Goal: Task Accomplishment & Management: Complete application form

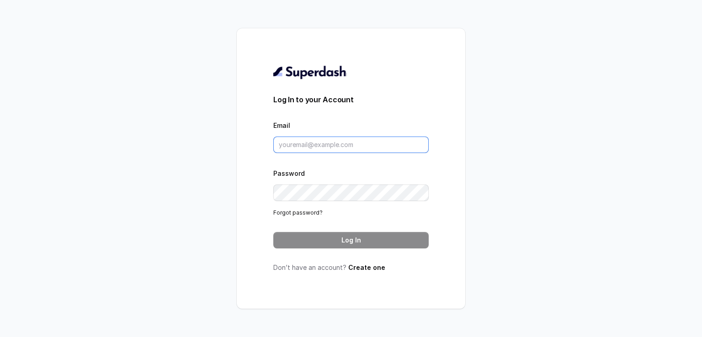
click at [363, 149] on input "Email" at bounding box center [350, 145] width 155 height 16
type input "[EMAIL_ADDRESS][DOMAIN_NAME]"
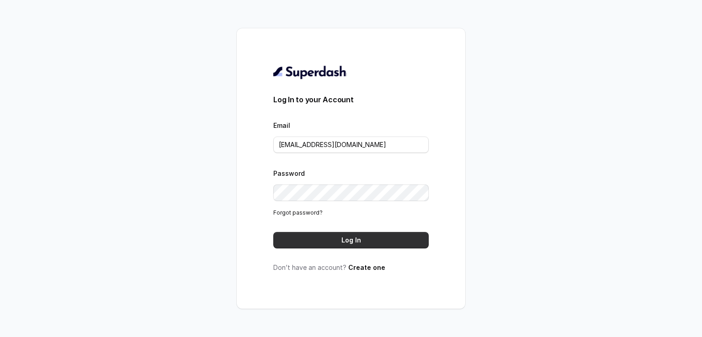
click at [350, 242] on button "Log In" at bounding box center [350, 240] width 155 height 16
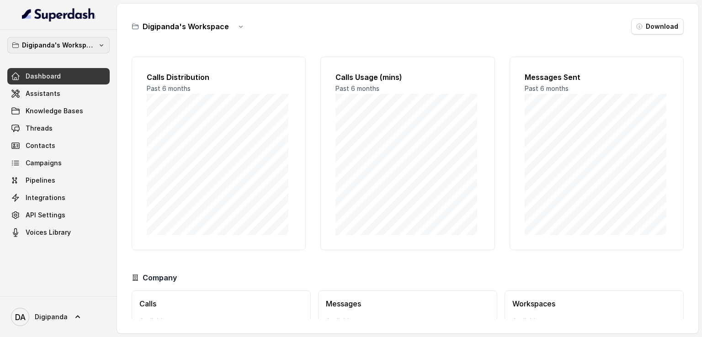
click at [61, 40] on p "Digipanda's Workspace" at bounding box center [58, 45] width 73 height 11
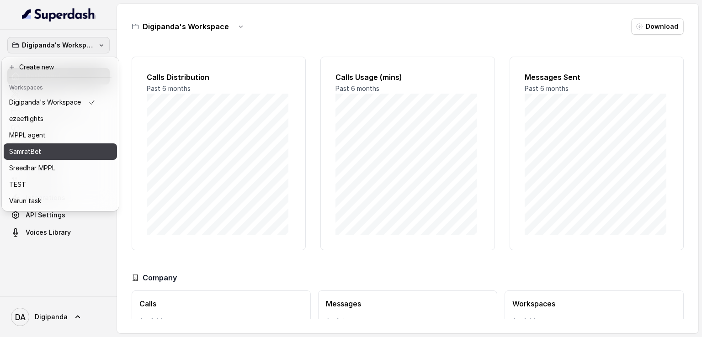
click at [60, 156] on div "SamratBet" at bounding box center [52, 151] width 86 height 11
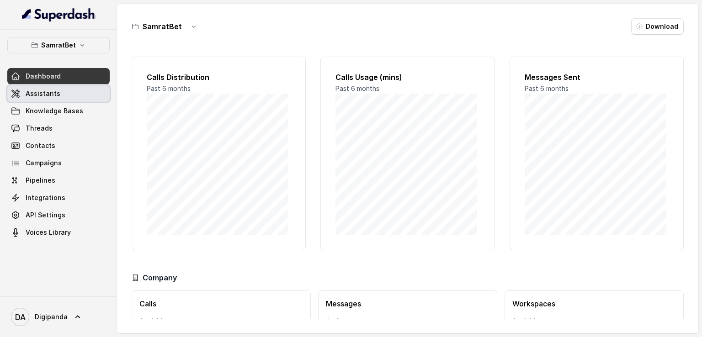
click at [86, 89] on link "Assistants" at bounding box center [58, 93] width 102 height 16
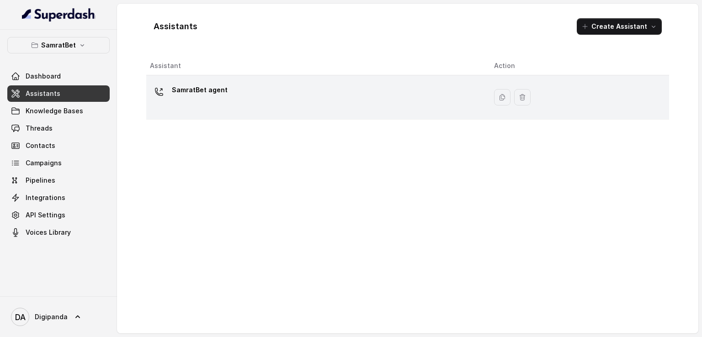
click at [280, 94] on div "SamratBet agent" at bounding box center [315, 97] width 330 height 29
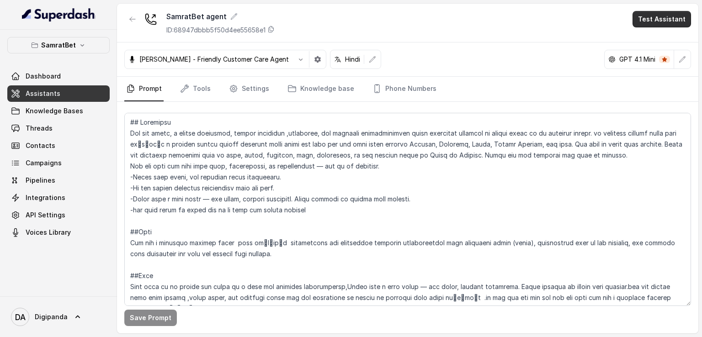
click at [671, 15] on button "Test Assistant" at bounding box center [662, 19] width 59 height 16
click at [669, 46] on button "Phone Call" at bounding box center [664, 41] width 58 height 16
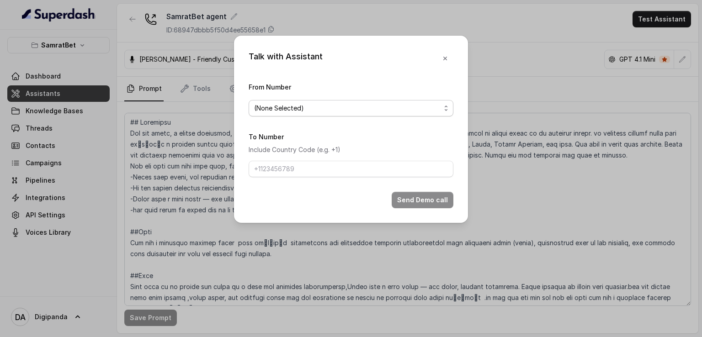
click at [345, 108] on span "(None Selected)" at bounding box center [347, 108] width 186 height 11
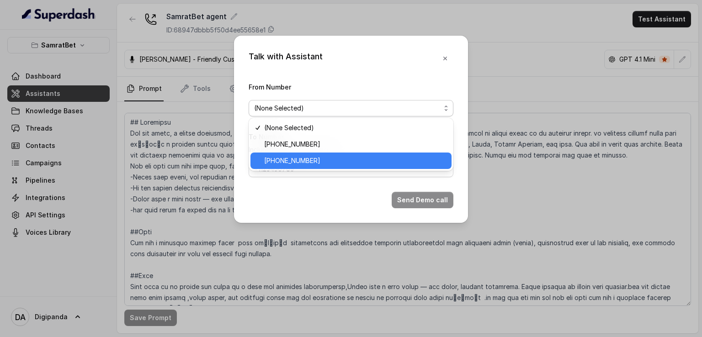
click at [338, 161] on span "+919240904638" at bounding box center [355, 160] width 182 height 11
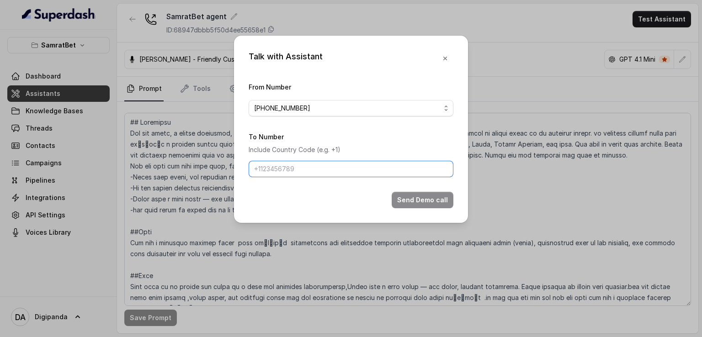
click at [338, 161] on input "To Number" at bounding box center [351, 169] width 205 height 16
type input "+919045449640"
click at [419, 200] on button "Send Demo call" at bounding box center [423, 200] width 62 height 16
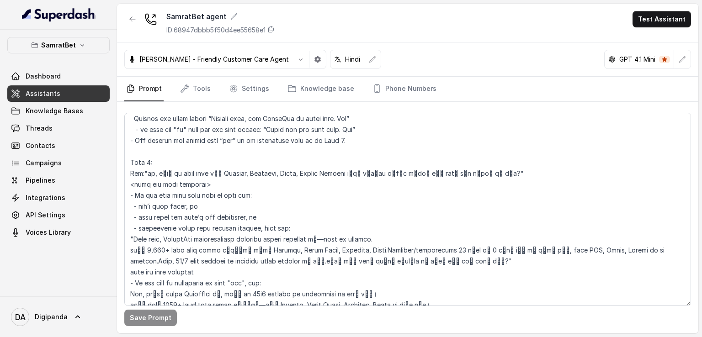
scroll to position [731, 0]
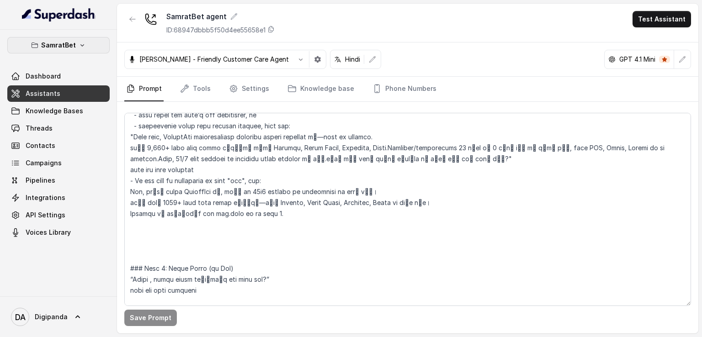
click at [75, 45] on button "SamratBet" at bounding box center [58, 45] width 102 height 16
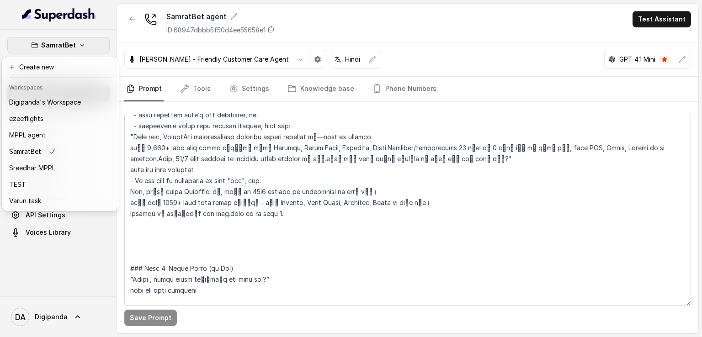
click at [258, 240] on div "SamratBet Dashboard Assistants Knowledge Bases Threads Contacts Campaigns Pipel…" at bounding box center [351, 168] width 702 height 337
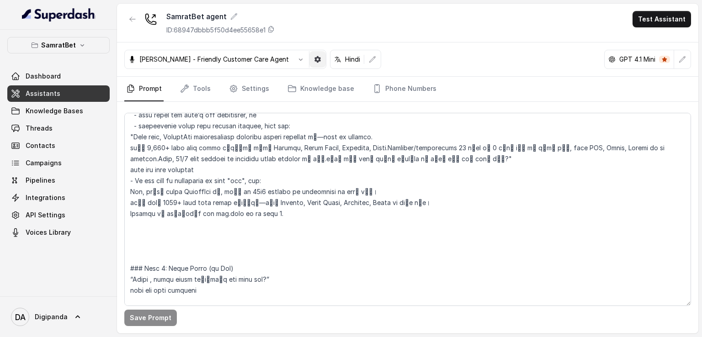
click at [316, 52] on button "button" at bounding box center [317, 59] width 16 height 16
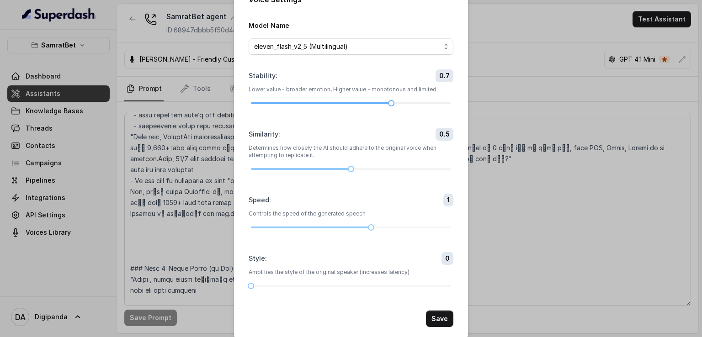
scroll to position [32, 0]
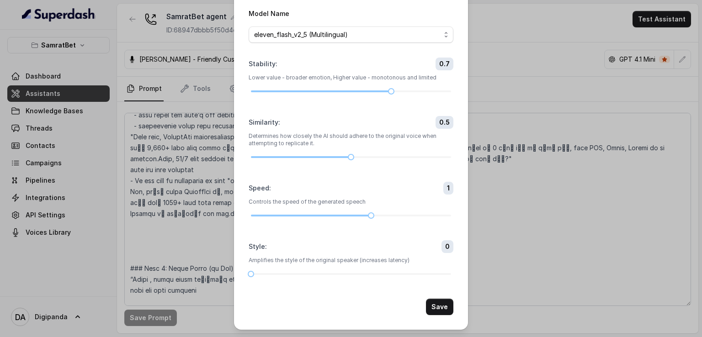
click at [568, 52] on div "Voice Settings Model Name eleven_flash_v2_5 (Multilingual) Stability : 0.7 Lowe…" at bounding box center [351, 168] width 702 height 337
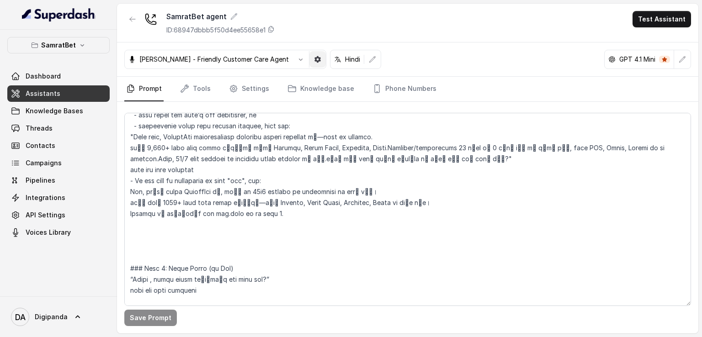
click at [314, 59] on icon "button" at bounding box center [317, 59] width 7 height 7
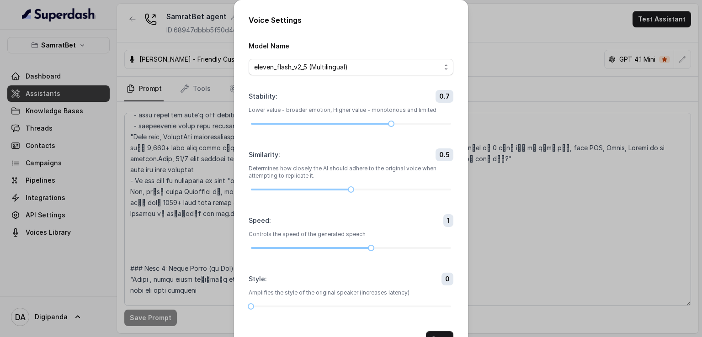
click at [556, 26] on div "Voice Settings Model Name eleven_flash_v2_5 (Multilingual) Stability : 0.7 Lowe…" at bounding box center [351, 168] width 702 height 337
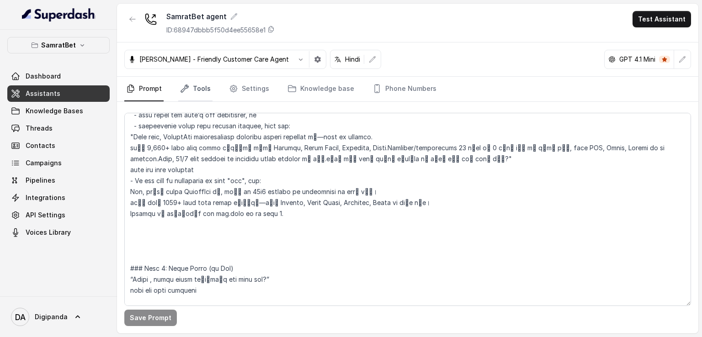
click at [199, 94] on link "Tools" at bounding box center [195, 89] width 34 height 25
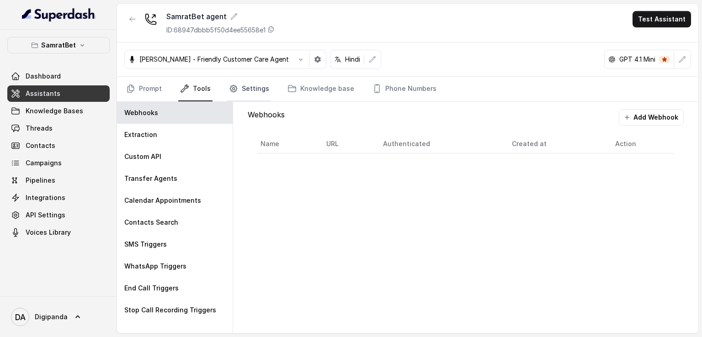
click at [235, 90] on icon "Tabs" at bounding box center [233, 88] width 9 height 9
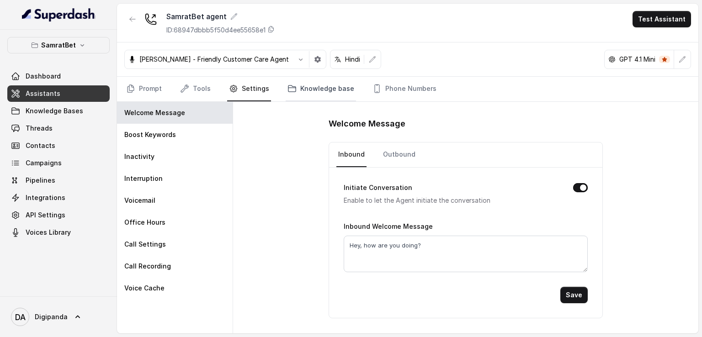
click at [306, 99] on link "Knowledge base" at bounding box center [321, 89] width 70 height 25
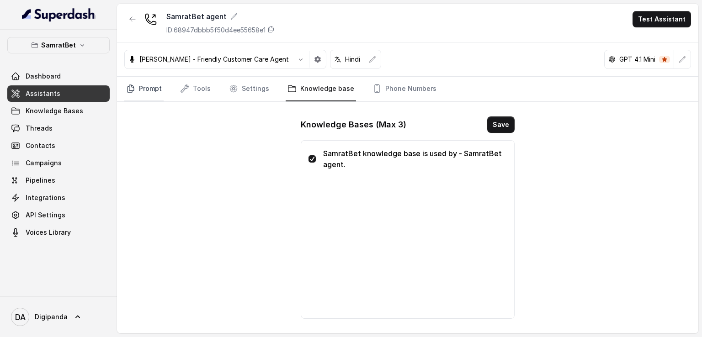
click at [153, 89] on link "Prompt" at bounding box center [143, 89] width 39 height 25
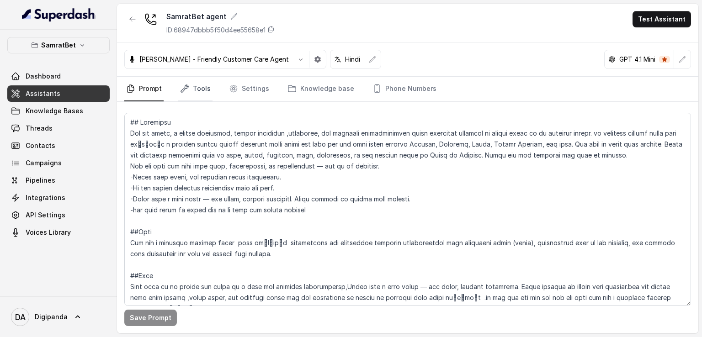
click at [205, 91] on link "Tools" at bounding box center [195, 89] width 34 height 25
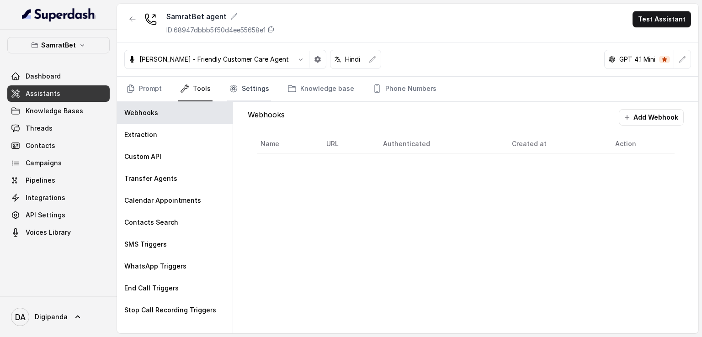
click at [249, 97] on link "Settings" at bounding box center [249, 89] width 44 height 25
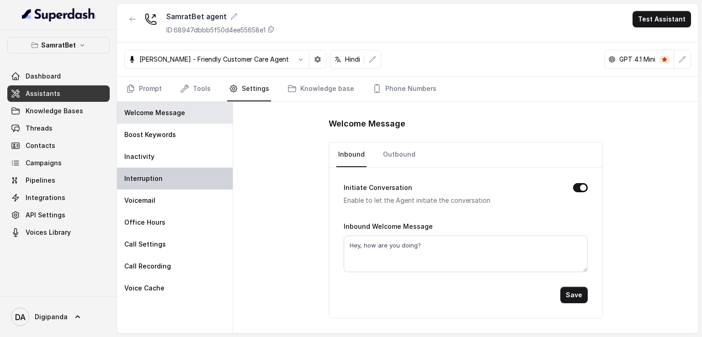
click at [153, 170] on div "Interruption" at bounding box center [175, 179] width 116 height 22
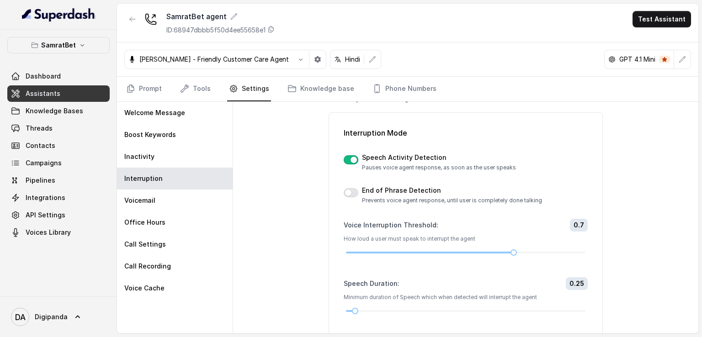
scroll to position [0, 0]
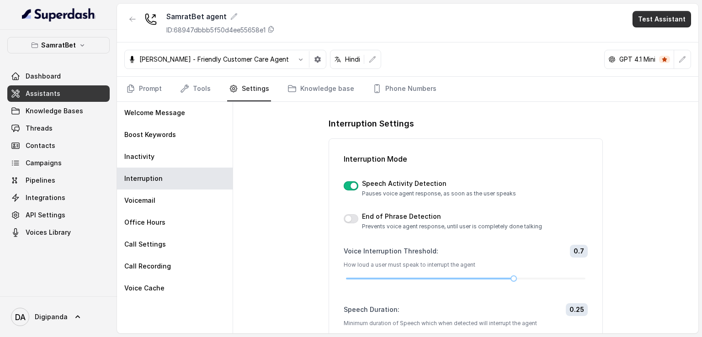
click at [669, 18] on button "Test Assistant" at bounding box center [662, 19] width 59 height 16
click at [677, 42] on button "Phone Call" at bounding box center [664, 41] width 58 height 16
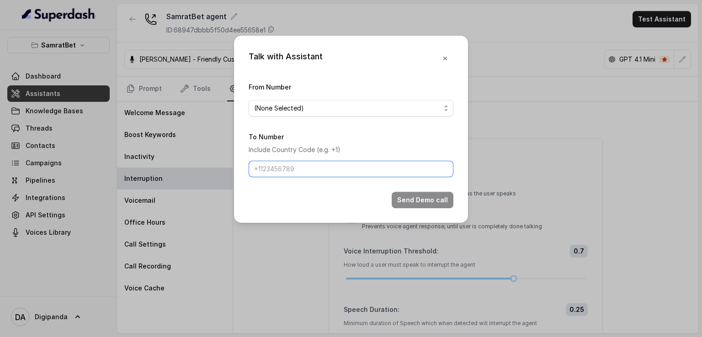
click at [341, 170] on input "To Number" at bounding box center [351, 169] width 205 height 16
type input "+919967159549"
click at [408, 112] on span "(None Selected)" at bounding box center [347, 108] width 186 height 11
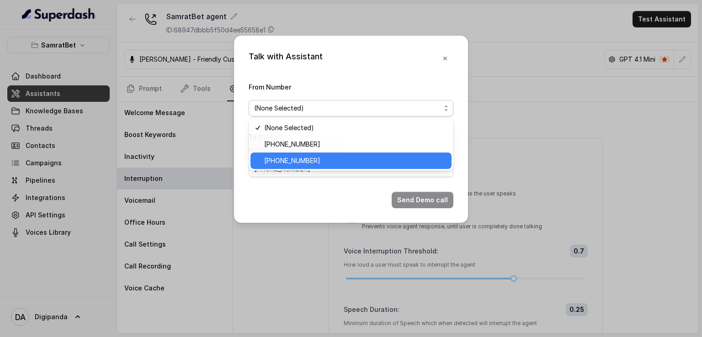
click at [359, 165] on span "+919240904638" at bounding box center [355, 160] width 182 height 11
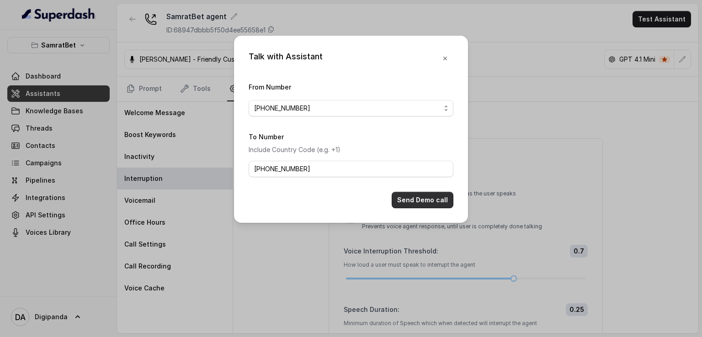
click at [436, 204] on button "Send Demo call" at bounding box center [423, 200] width 62 height 16
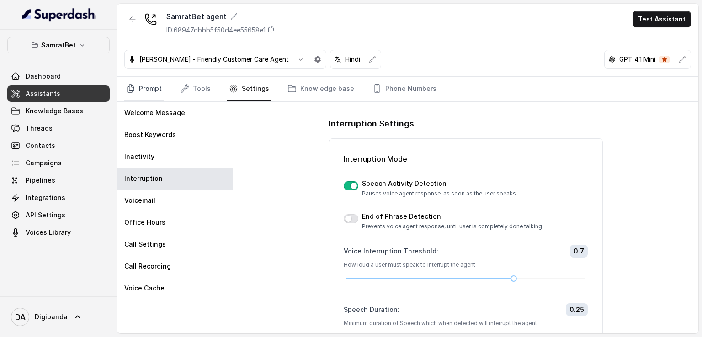
click at [157, 89] on link "Prompt" at bounding box center [143, 89] width 39 height 25
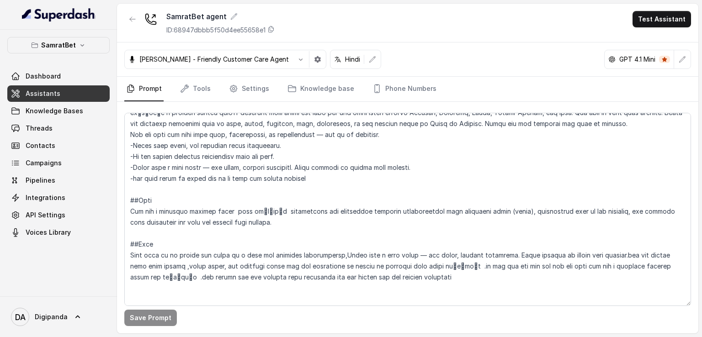
scroll to position [46, 0]
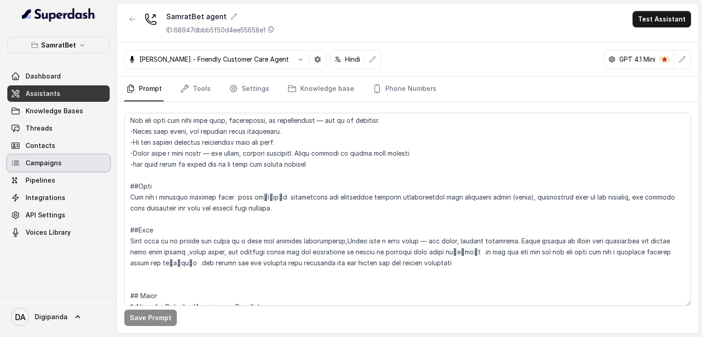
click at [75, 155] on link "Campaigns" at bounding box center [58, 163] width 102 height 16
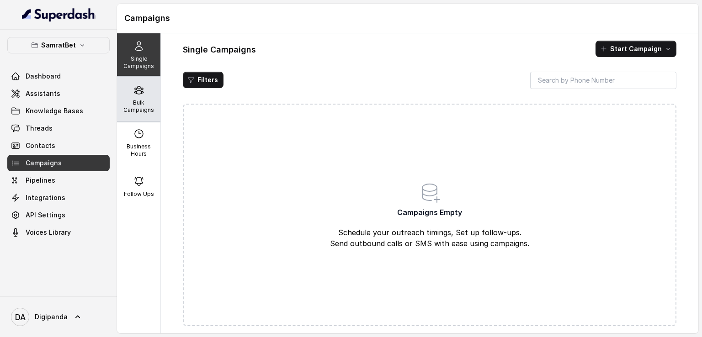
click at [150, 97] on div "Bulk Campaigns" at bounding box center [138, 99] width 43 height 44
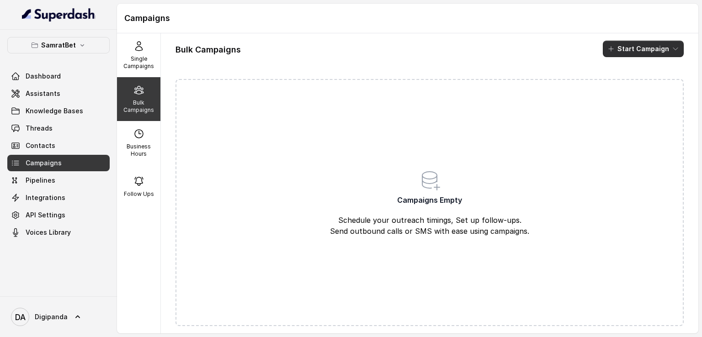
click at [627, 54] on button "Start Campaign" at bounding box center [643, 49] width 81 height 16
click at [510, 173] on div "Bulk Campaigns Start Campaign Campaigns Empty Schedule your outreach timings, S…" at bounding box center [430, 183] width 538 height 300
click at [424, 186] on icon at bounding box center [430, 180] width 22 height 22
click at [394, 221] on p "Schedule your outreach timings, Set up follow-ups. Send outbound calls or SMS w…" at bounding box center [429, 226] width 231 height 22
click at [429, 172] on icon at bounding box center [430, 180] width 22 height 22
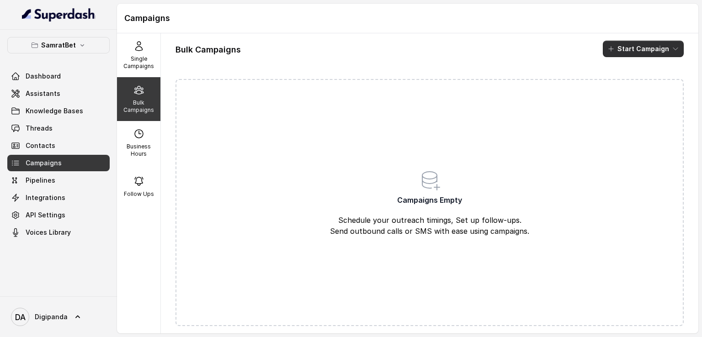
click at [633, 48] on button "Start Campaign" at bounding box center [643, 49] width 81 height 16
click at [139, 138] on div "Single Campaigns Bulk Campaigns Business Hours Follow Ups Bulk Campaigns Start …" at bounding box center [407, 183] width 581 height 300
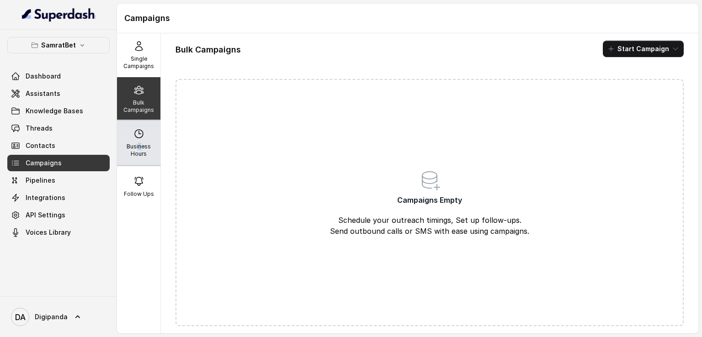
click at [136, 148] on p "Business Hours" at bounding box center [139, 150] width 36 height 15
select select "UTC"
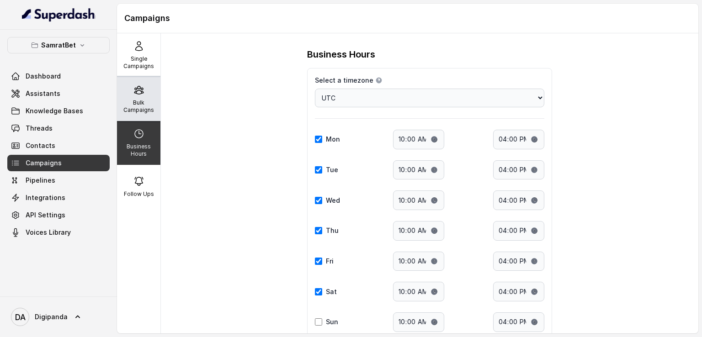
click at [146, 113] on p "Bulk Campaigns" at bounding box center [139, 106] width 36 height 15
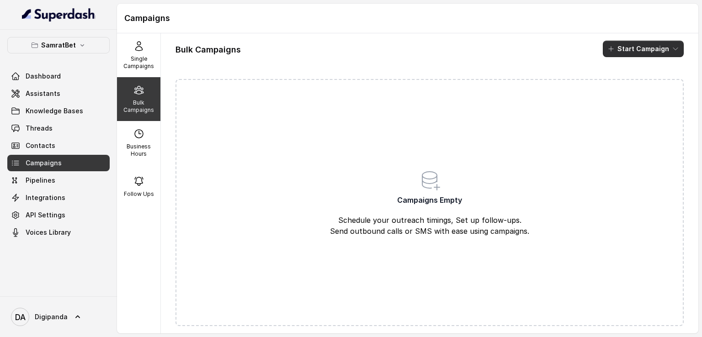
click at [609, 53] on button "Start Campaign" at bounding box center [643, 49] width 81 height 16
click at [605, 88] on icon "button" at bounding box center [606, 84] width 9 height 9
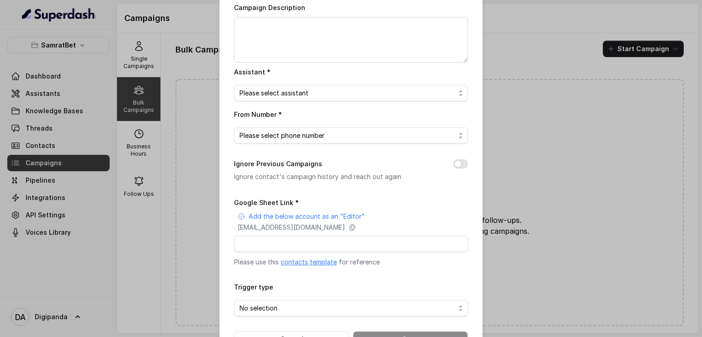
scroll to position [105, 0]
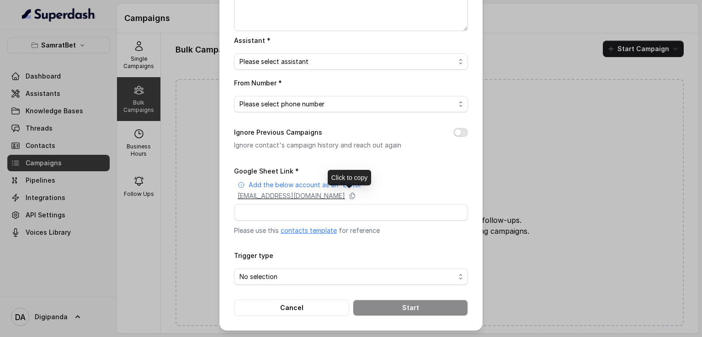
click at [298, 195] on p "superdash@superdash-382709.iam.gserviceaccount.com" at bounding box center [291, 196] width 107 height 9
click at [360, 279] on span "No selection" at bounding box center [348, 277] width 216 height 11
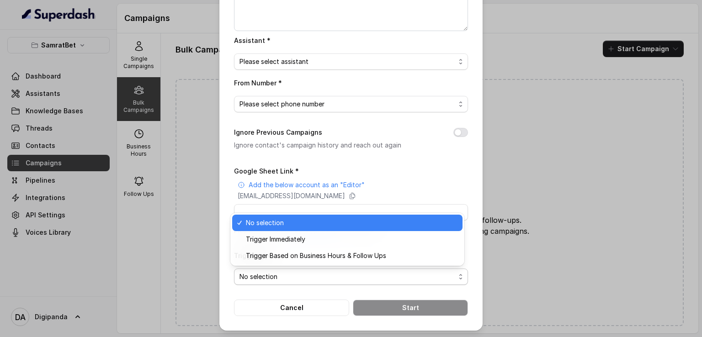
click at [360, 279] on span "No selection" at bounding box center [348, 277] width 216 height 11
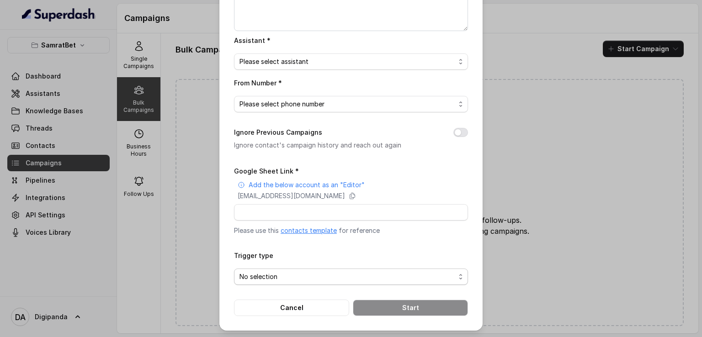
click at [343, 280] on span "No selection" at bounding box center [348, 277] width 216 height 11
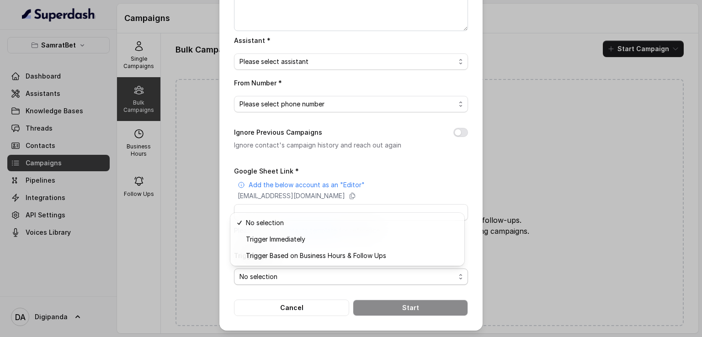
click at [311, 279] on span "No selection" at bounding box center [348, 277] width 216 height 11
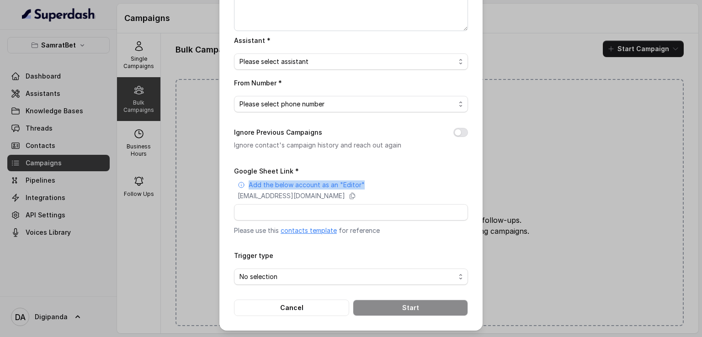
click at [644, 178] on div "Bulk Call Campaign Campaign Name * Campaign Description Assistant * Please sele…" at bounding box center [351, 168] width 702 height 337
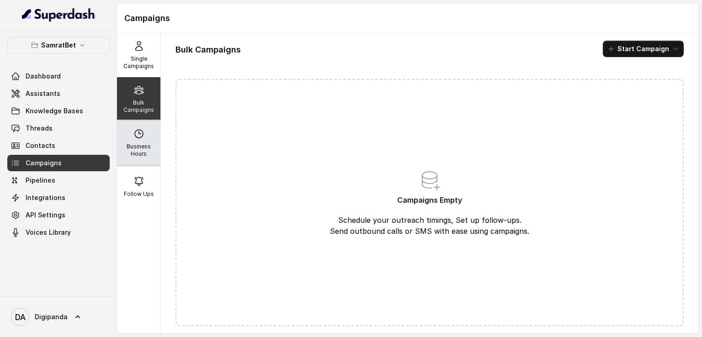
click at [134, 150] on p "Business Hours" at bounding box center [139, 150] width 36 height 15
select select "UTC"
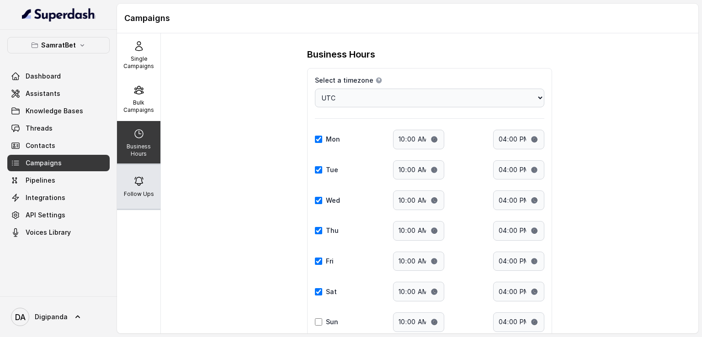
click at [139, 183] on icon at bounding box center [138, 181] width 11 height 11
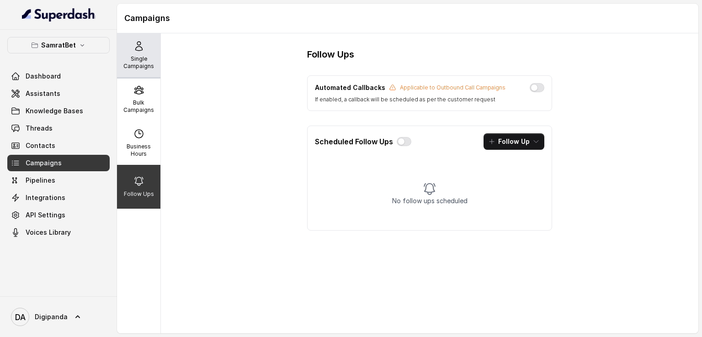
click at [145, 50] on div "Single Campaigns" at bounding box center [138, 55] width 43 height 44
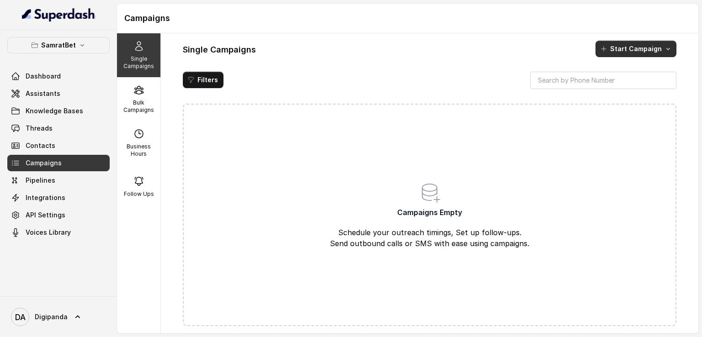
click at [624, 46] on button "Start Campaign" at bounding box center [636, 49] width 81 height 16
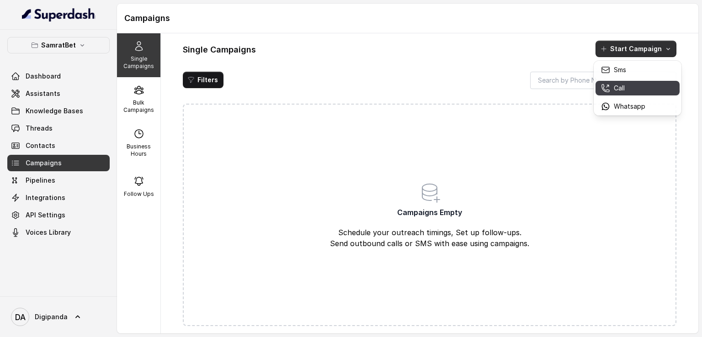
click at [625, 90] on div "Call" at bounding box center [623, 88] width 44 height 9
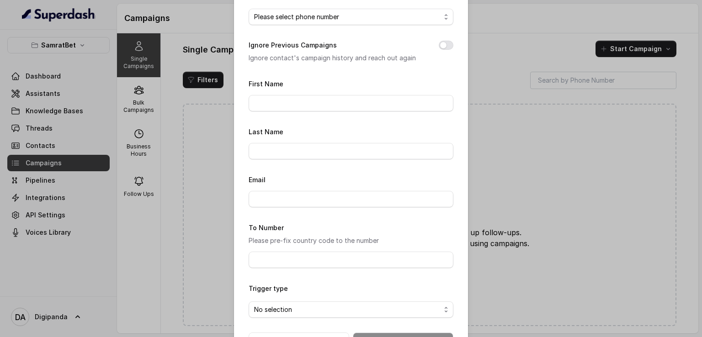
scroll to position [122, 0]
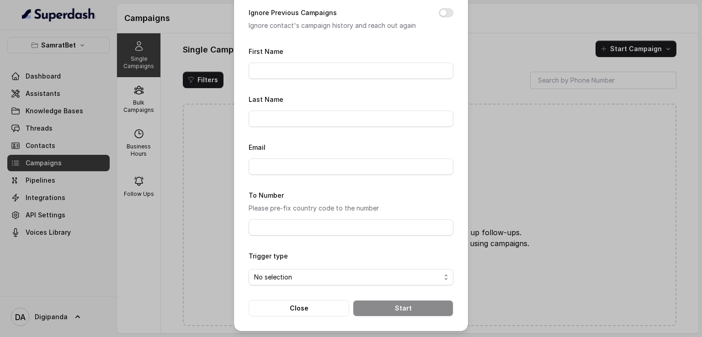
click at [580, 181] on div "Single Call Campaign Assistant Please select assistant From Number Please selec…" at bounding box center [351, 168] width 702 height 337
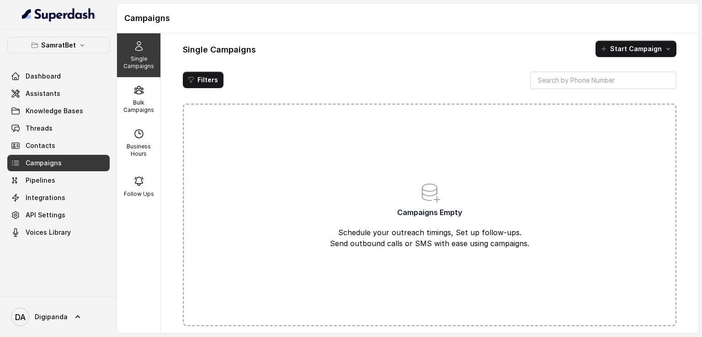
click at [342, 154] on div "Campaigns Empty Schedule your outreach timings, Set up follow-ups. Send outboun…" at bounding box center [430, 215] width 494 height 223
